Goal: Navigation & Orientation: Find specific page/section

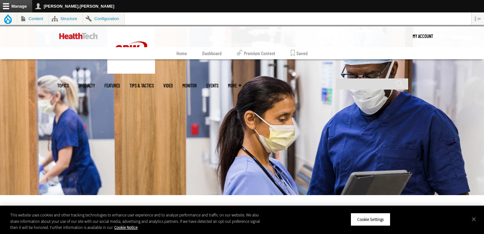
scroll to position [113, 0]
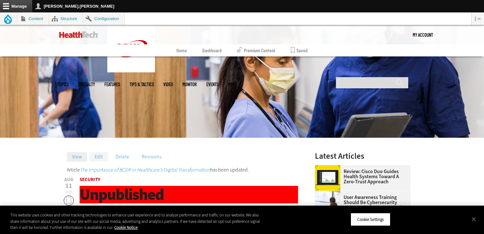
click at [96, 155] on link "Edit" at bounding box center [98, 157] width 18 height 10
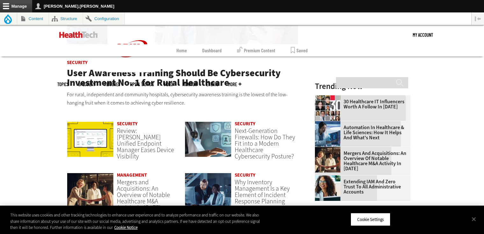
scroll to position [437, 0]
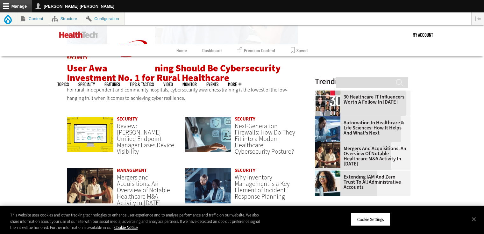
click at [181, 68] on span "User Awareness Training Should Be Cybersecurity Investment No. 1 for Rural Heal…" at bounding box center [174, 73] width 214 height 22
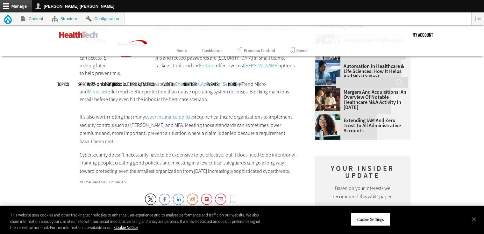
scroll to position [913, 0]
click at [374, 68] on link "Automation in Healthcare & Life Sciences: How It Helps and What's Next" at bounding box center [361, 71] width 92 height 15
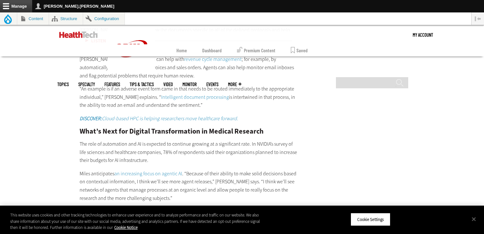
scroll to position [1125, 0]
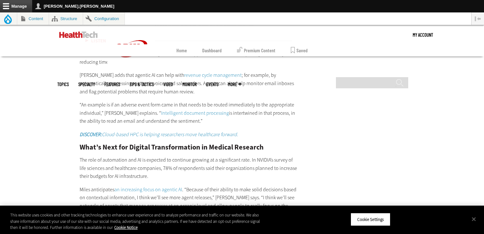
click at [87, 37] on img at bounding box center [78, 35] width 39 height 6
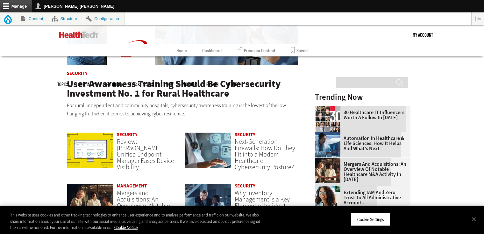
scroll to position [422, 0]
click at [365, 117] on link "30 Healthcare IT Influencers Worth a Follow in [DATE]" at bounding box center [361, 114] width 92 height 10
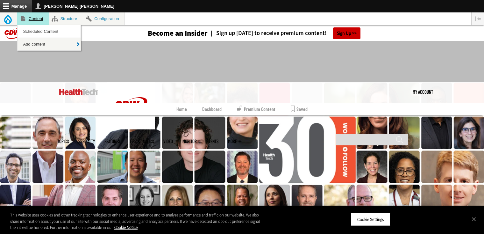
click at [31, 18] on link "Content" at bounding box center [33, 18] width 32 height 12
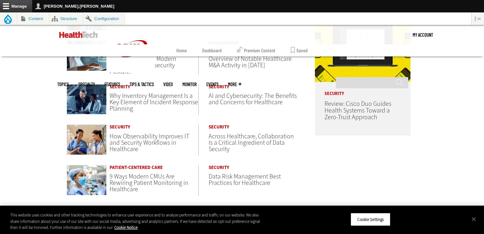
scroll to position [379, 0]
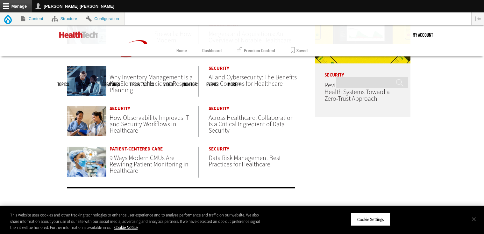
click at [475, 217] on button "Close" at bounding box center [474, 219] width 14 height 14
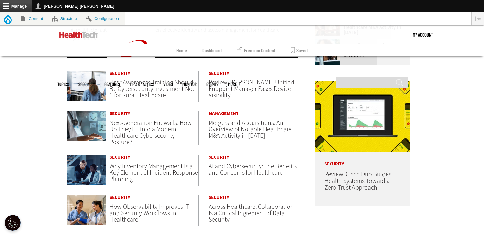
scroll to position [65, 0]
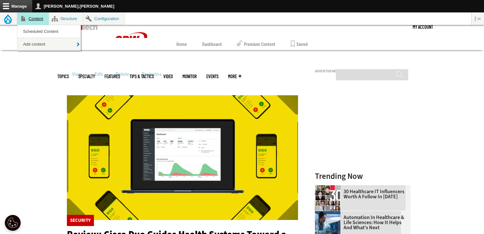
click at [34, 18] on link "Content" at bounding box center [33, 18] width 32 height 12
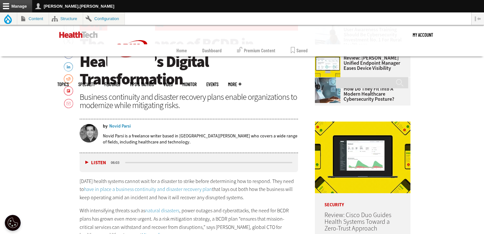
scroll to position [280, 0]
